Goal: Navigation & Orientation: Find specific page/section

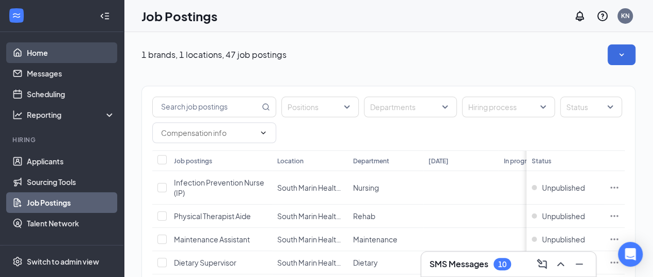
click at [63, 49] on link "Home" at bounding box center [71, 52] width 88 height 21
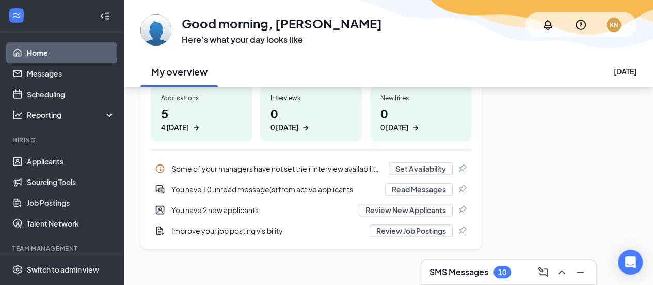
scroll to position [171, 0]
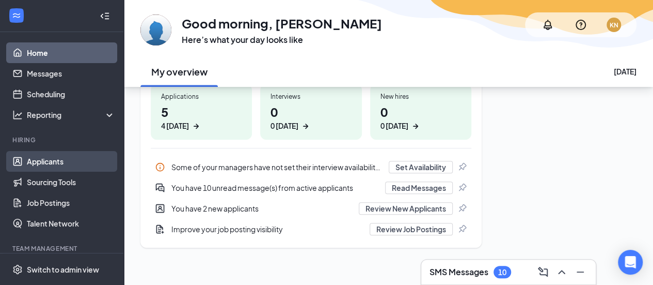
click at [68, 152] on link "Applicants" at bounding box center [71, 161] width 88 height 21
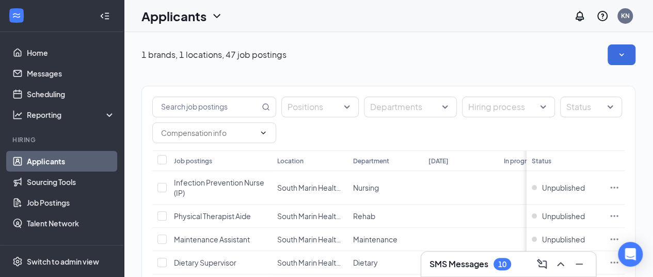
click at [57, 161] on link "Applicants" at bounding box center [71, 161] width 88 height 21
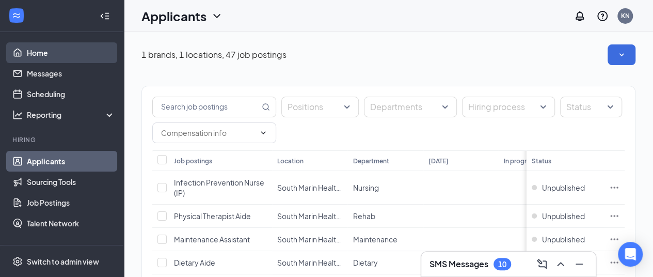
click at [66, 49] on link "Home" at bounding box center [71, 52] width 88 height 21
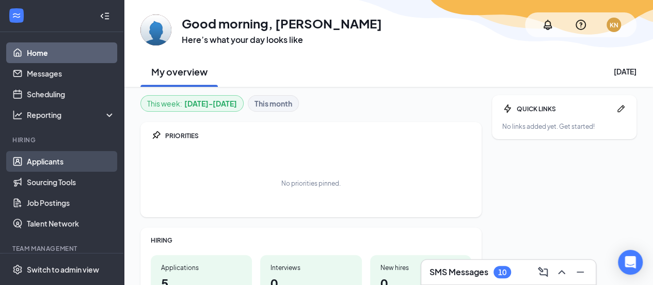
click at [62, 159] on link "Applicants" at bounding box center [71, 161] width 88 height 21
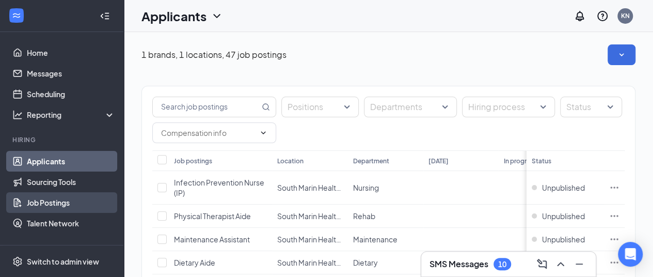
click at [52, 200] on link "Job Postings" at bounding box center [71, 202] width 88 height 21
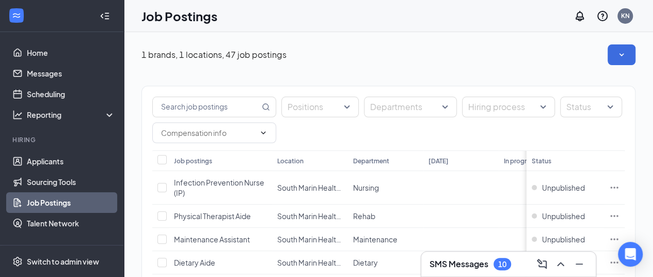
click at [460, 25] on div "Job Postings KN" at bounding box center [388, 16] width 529 height 32
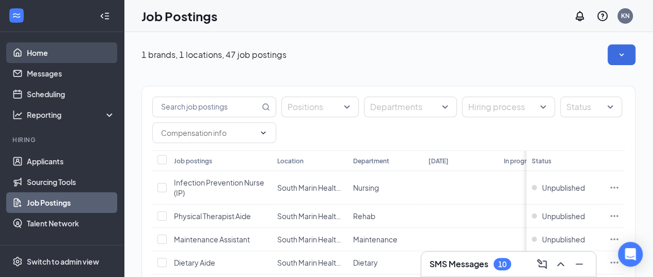
click at [87, 52] on link "Home" at bounding box center [71, 52] width 88 height 21
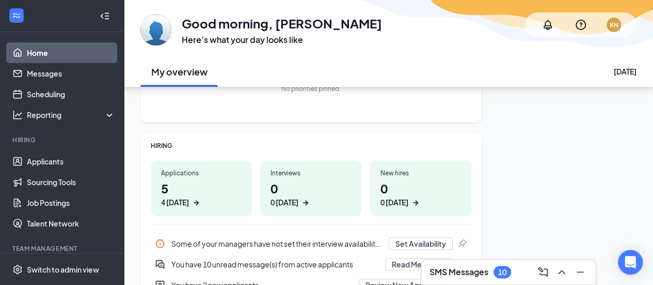
scroll to position [175, 0]
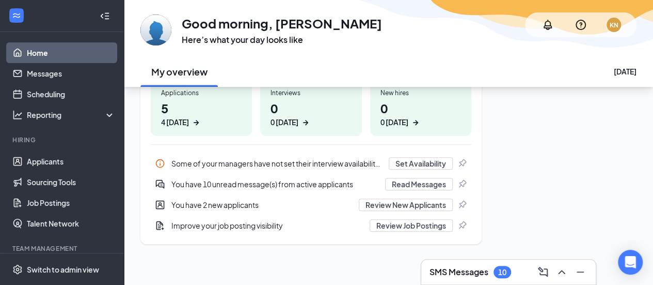
click at [170, 114] on h1 "5 4 [DATE]" at bounding box center [201, 113] width 81 height 28
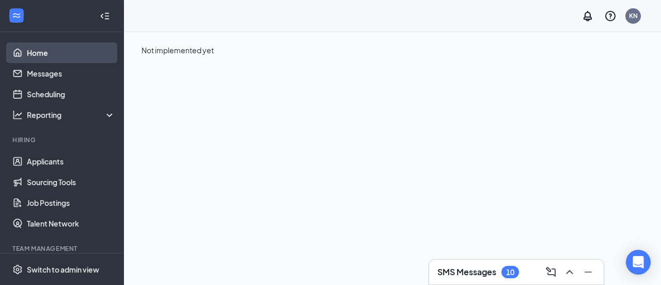
click at [70, 52] on link "Home" at bounding box center [71, 52] width 88 height 21
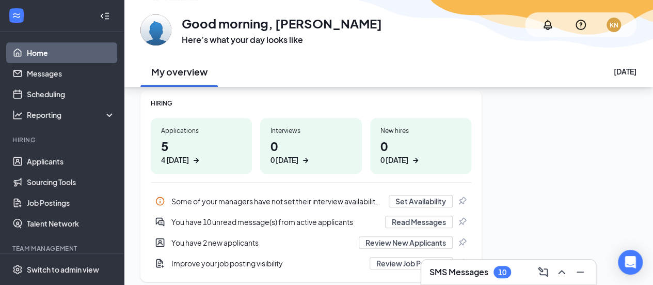
scroll to position [138, 0]
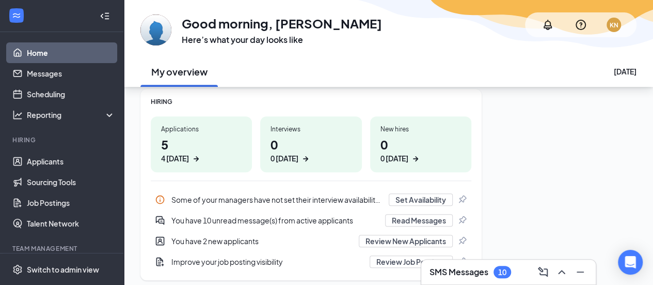
click at [192, 158] on icon "ArrowRight" at bounding box center [196, 158] width 10 height 10
